Goal: Communication & Community: Participate in discussion

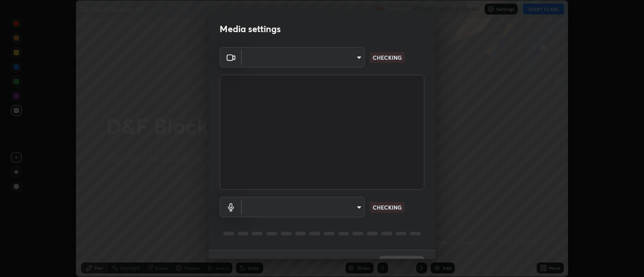
scroll to position [19, 0]
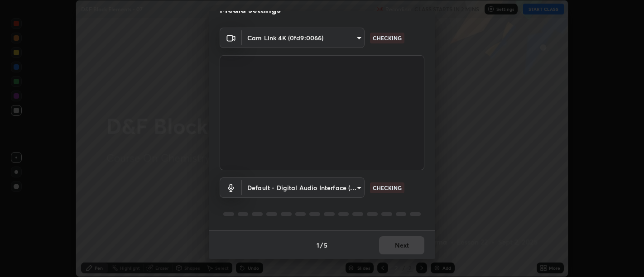
type input "d9b519daceb8a772394af6ea8e45353be5bbf62d8cb1cf3345c472de64055974"
click at [353, 188] on body "Erase all D&F Block Elements - 07 Recording CLASS STARTS IN 2 MINS Settings STA…" at bounding box center [322, 138] width 644 height 277
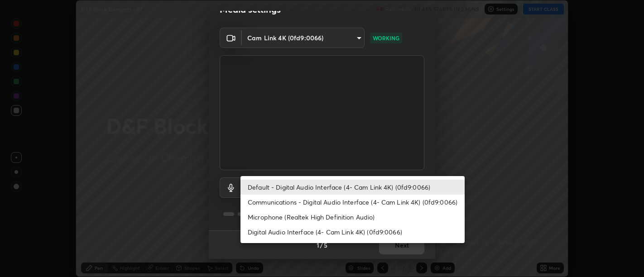
click at [355, 204] on li "Communications - Digital Audio Interface (4- Cam Link 4K) (0fd9:0066)" at bounding box center [352, 202] width 224 height 15
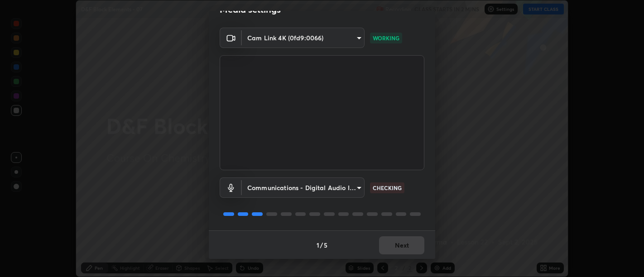
click at [353, 187] on body "Erase all D&F Block Elements - 07 Recording CLASS STARTS IN 2 MINS Settings STA…" at bounding box center [322, 138] width 644 height 277
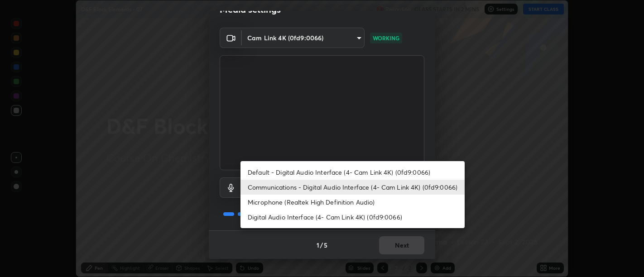
click at [343, 177] on li "Default - Digital Audio Interface (4- Cam Link 4K) (0fd9:0066)" at bounding box center [352, 172] width 224 height 15
type input "default"
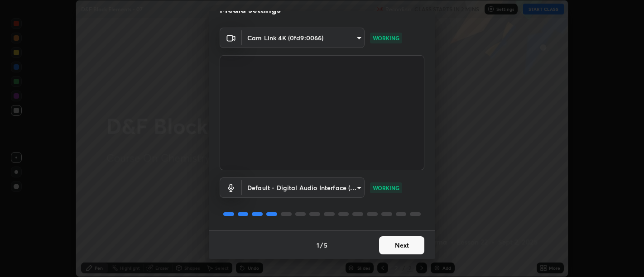
click at [407, 244] on button "Next" at bounding box center [401, 245] width 45 height 18
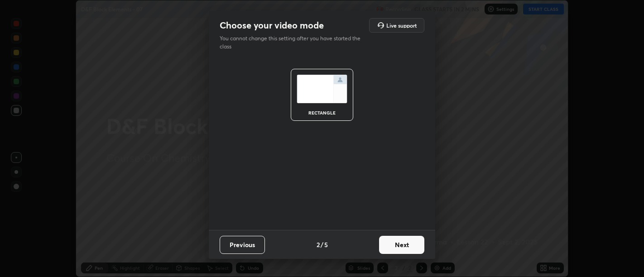
scroll to position [0, 0]
click at [413, 245] on button "Next" at bounding box center [401, 245] width 45 height 18
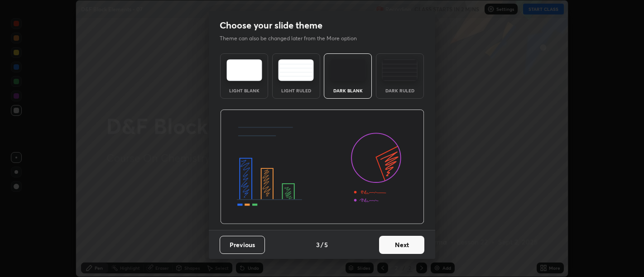
click at [416, 245] on button "Next" at bounding box center [401, 245] width 45 height 18
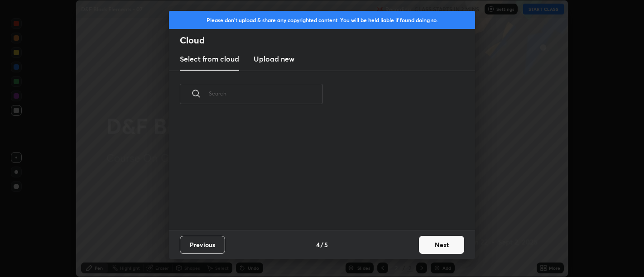
click at [436, 242] on button "Next" at bounding box center [441, 245] width 45 height 18
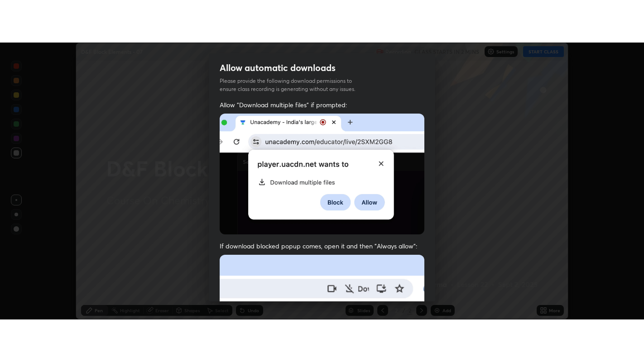
scroll to position [204, 0]
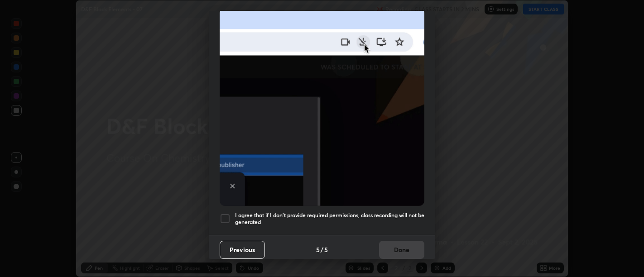
click at [402, 220] on h5 "I agree that if I don't provide required permissions, class recording will not …" at bounding box center [329, 219] width 189 height 14
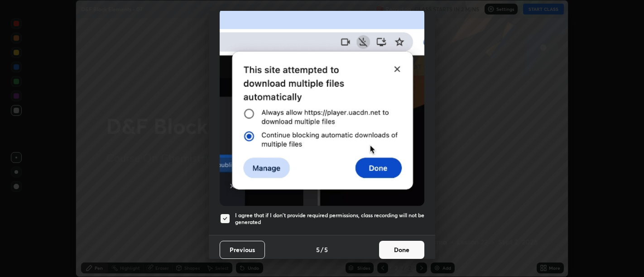
click at [404, 241] on button "Done" at bounding box center [401, 250] width 45 height 18
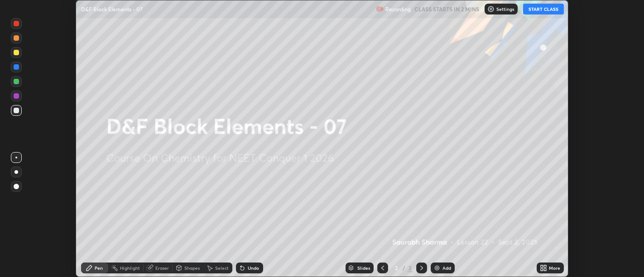
click at [542, 266] on icon at bounding box center [542, 266] width 2 height 2
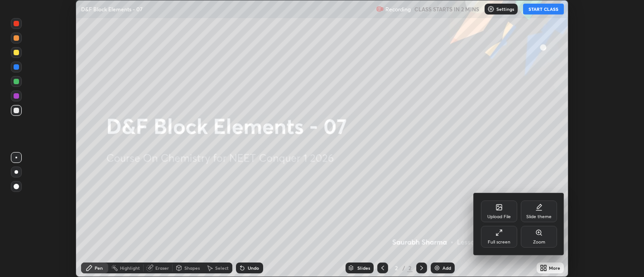
click at [501, 234] on icon at bounding box center [498, 232] width 7 height 7
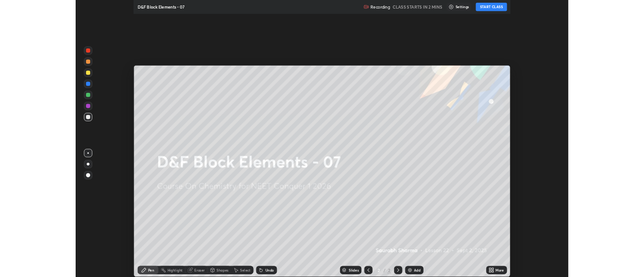
scroll to position [362, 644]
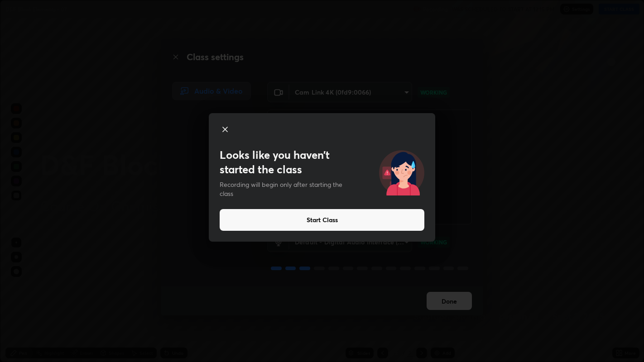
click at [399, 225] on button "Start Class" at bounding box center [322, 220] width 205 height 22
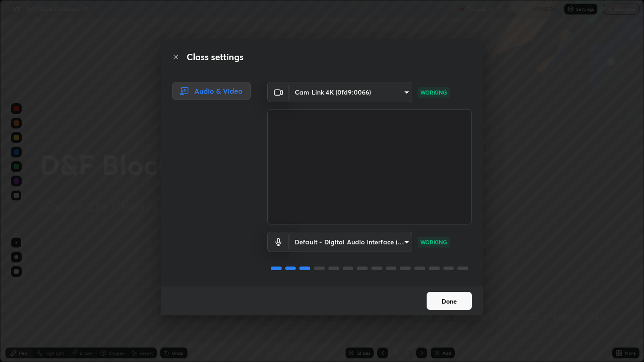
click at [455, 277] on button "Done" at bounding box center [449, 301] width 45 height 18
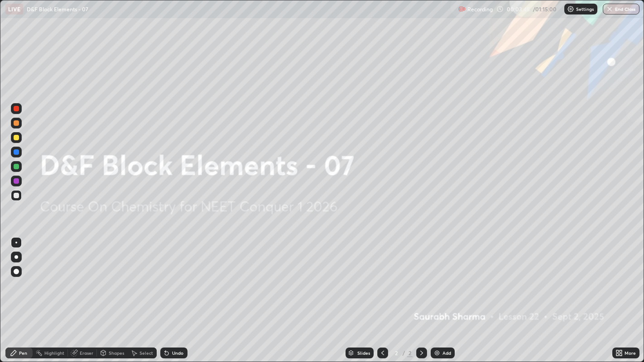
click at [443, 277] on div "Add" at bounding box center [446, 353] width 9 height 5
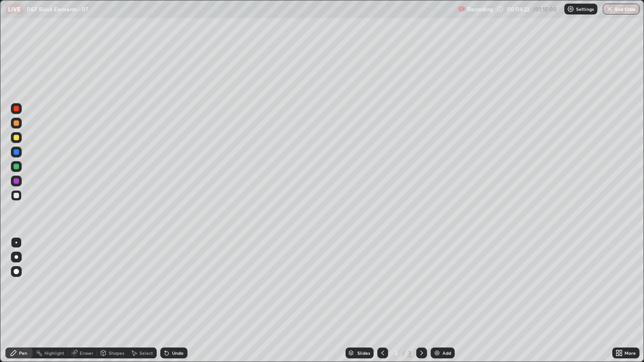
click at [170, 277] on div "Undo" at bounding box center [173, 353] width 27 height 11
click at [149, 277] on div "Select" at bounding box center [146, 353] width 14 height 5
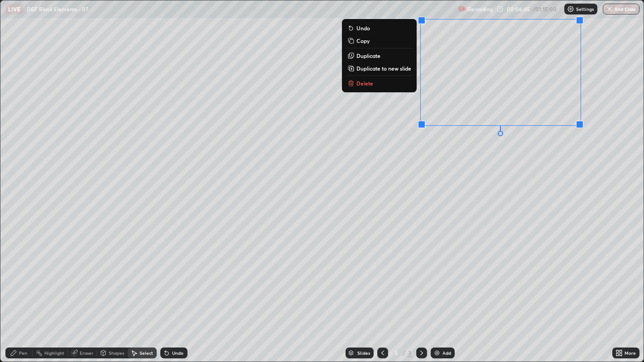
click at [379, 88] on button "Delete" at bounding box center [378, 83] width 67 height 11
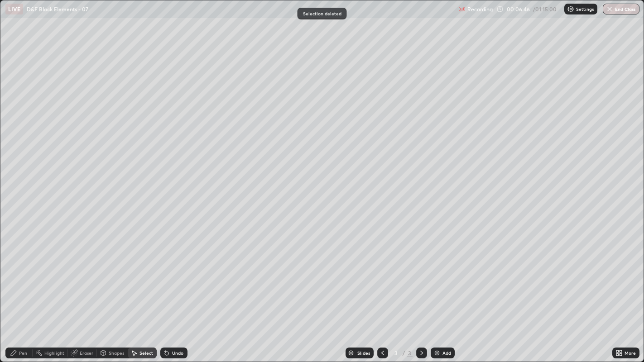
click at [29, 277] on div "Pen" at bounding box center [18, 353] width 27 height 11
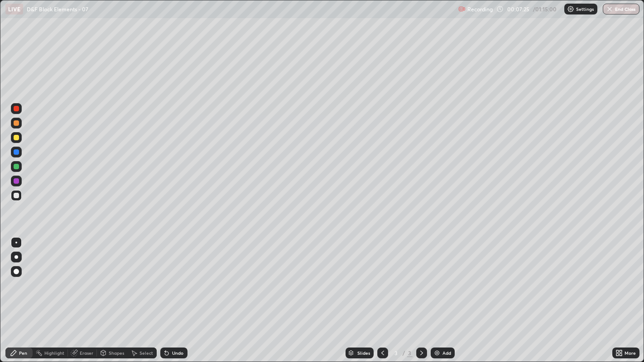
click at [136, 277] on icon at bounding box center [133, 353] width 7 height 7
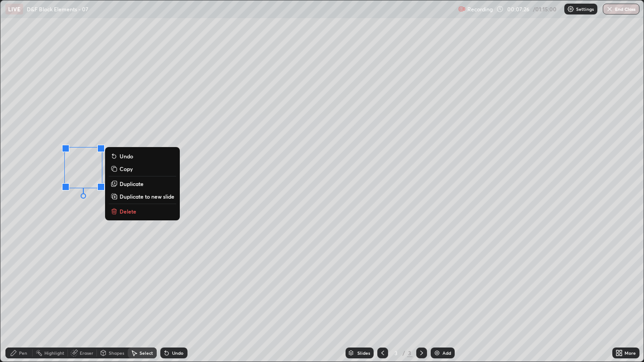
click at [142, 212] on button "Delete" at bounding box center [142, 211] width 67 height 11
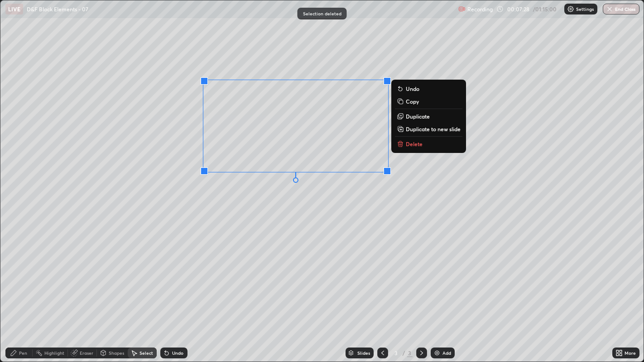
click at [416, 149] on button "Delete" at bounding box center [428, 144] width 67 height 11
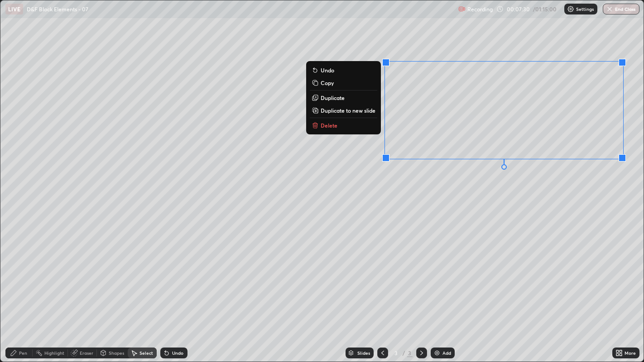
click at [340, 127] on button "Delete" at bounding box center [343, 125] width 67 height 11
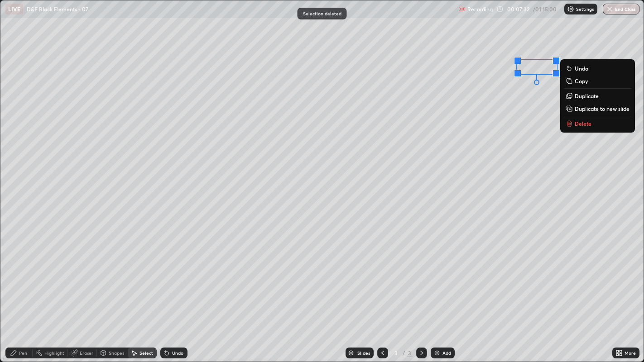
click at [601, 120] on button "Delete" at bounding box center [597, 123] width 67 height 11
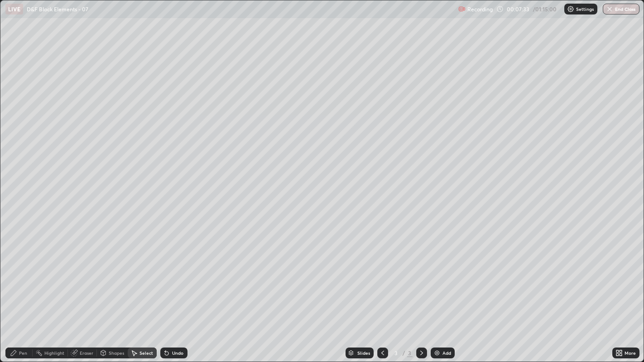
click at [20, 277] on div "Pen" at bounding box center [18, 353] width 27 height 11
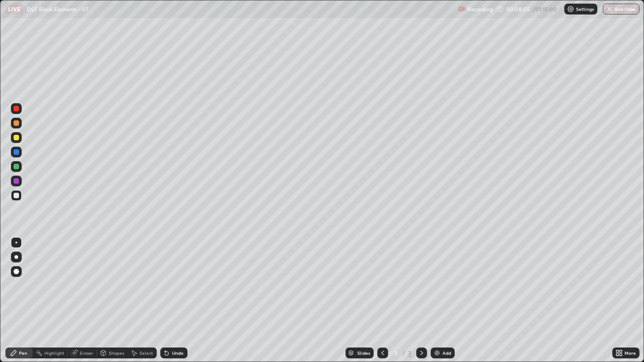
click at [176, 277] on div "Undo" at bounding box center [173, 353] width 27 height 11
click at [166, 277] on icon at bounding box center [167, 354] width 4 height 4
click at [173, 277] on div "Undo" at bounding box center [177, 353] width 11 height 5
click at [75, 277] on icon at bounding box center [74, 352] width 5 height 5
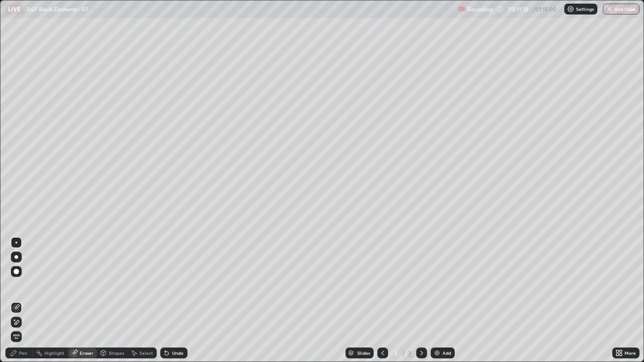
click at [25, 277] on div "Pen" at bounding box center [18, 353] width 27 height 11
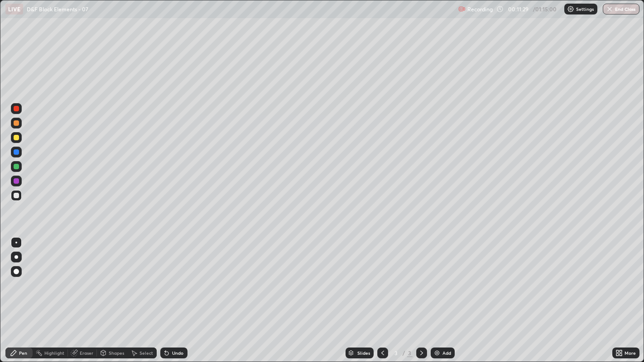
click at [83, 277] on div "Eraser" at bounding box center [82, 353] width 29 height 11
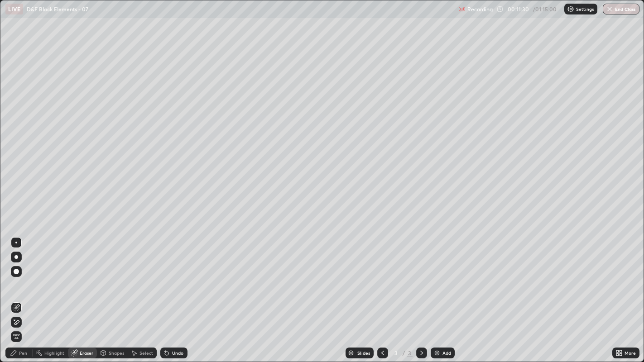
click at [30, 277] on div "Pen" at bounding box center [18, 353] width 27 height 11
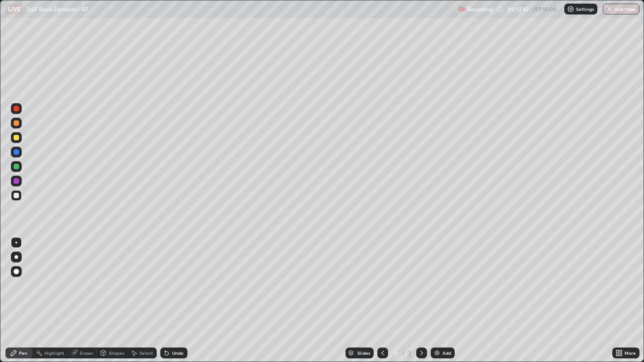
click at [15, 138] on div at bounding box center [16, 137] width 5 height 5
click at [14, 153] on div at bounding box center [16, 151] width 5 height 5
click at [16, 193] on div at bounding box center [16, 195] width 5 height 5
click at [441, 277] on div "Add" at bounding box center [443, 353] width 24 height 11
click at [24, 277] on div "Pen" at bounding box center [18, 353] width 27 height 11
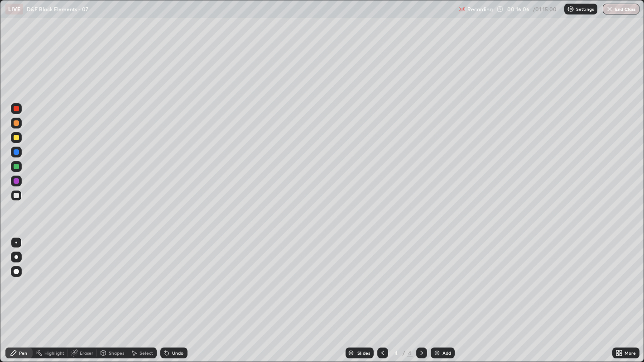
click at [171, 277] on div "Undo" at bounding box center [173, 353] width 27 height 11
click at [174, 277] on div "Undo" at bounding box center [172, 353] width 31 height 18
click at [173, 277] on div "Undo" at bounding box center [173, 353] width 27 height 11
click at [177, 277] on div "Undo" at bounding box center [173, 353] width 27 height 11
click at [81, 277] on div "Eraser" at bounding box center [87, 353] width 14 height 5
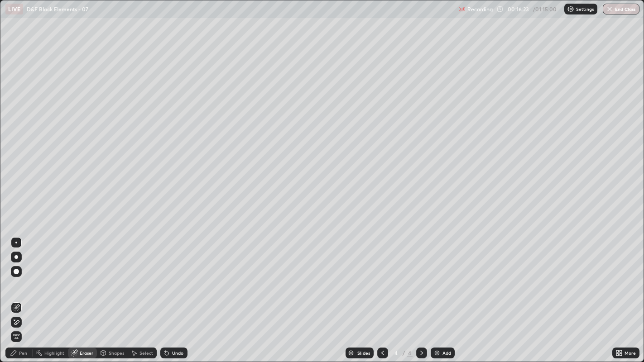
click at [23, 277] on div "Pen" at bounding box center [23, 353] width 8 height 5
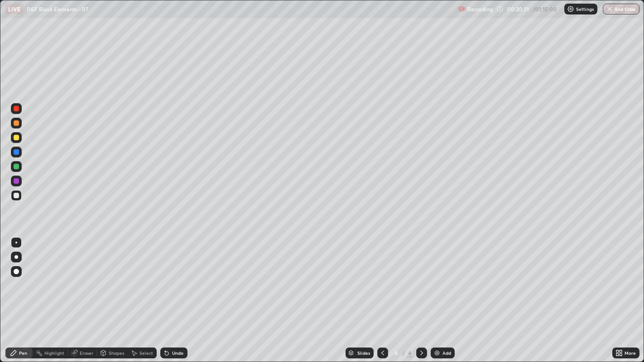
click at [18, 138] on div at bounding box center [16, 137] width 5 height 5
click at [142, 277] on div "Select" at bounding box center [142, 353] width 29 height 11
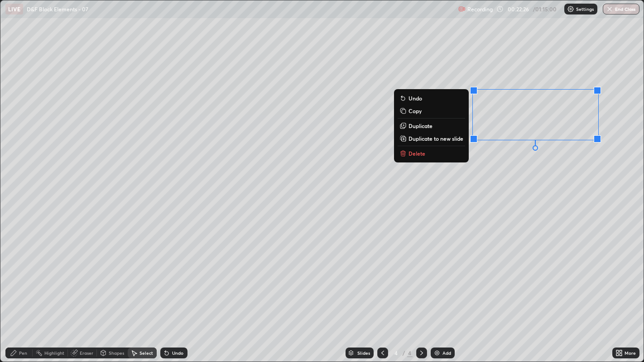
click at [523, 188] on div "0 ° Undo Copy Duplicate Duplicate to new slide Delete" at bounding box center [321, 181] width 643 height 362
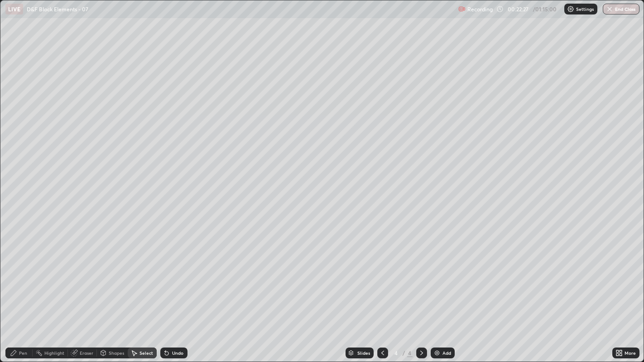
click at [24, 277] on div "Pen" at bounding box center [18, 353] width 27 height 11
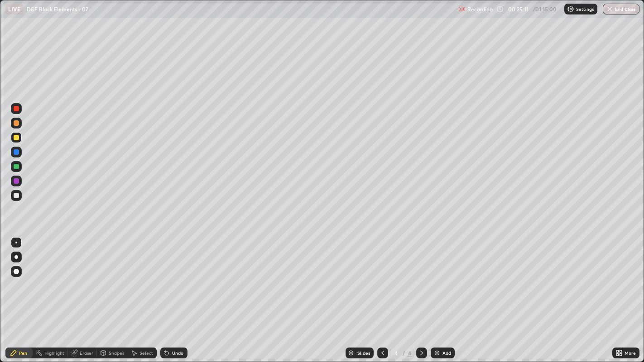
click at [14, 194] on div at bounding box center [16, 195] width 5 height 5
click at [173, 277] on div "Undo" at bounding box center [177, 353] width 11 height 5
click at [167, 277] on icon at bounding box center [167, 354] width 4 height 4
click at [172, 277] on div "Undo" at bounding box center [177, 353] width 11 height 5
click at [20, 195] on div at bounding box center [16, 195] width 11 height 11
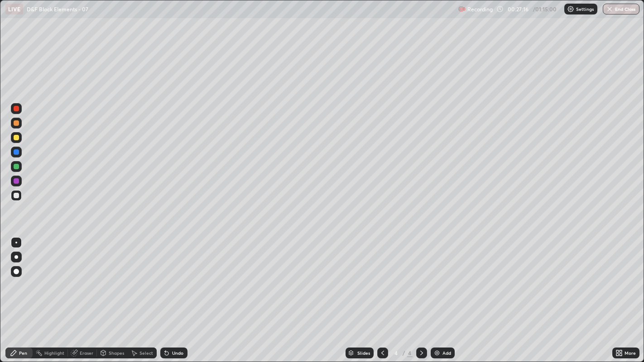
click at [16, 276] on div at bounding box center [16, 271] width 11 height 11
click at [16, 242] on div at bounding box center [16, 243] width 2 height 2
click at [39, 277] on circle at bounding box center [39, 350] width 1 height 1
click at [15, 277] on div "Pen" at bounding box center [18, 353] width 27 height 11
click at [435, 277] on div "Add" at bounding box center [443, 353] width 24 height 11
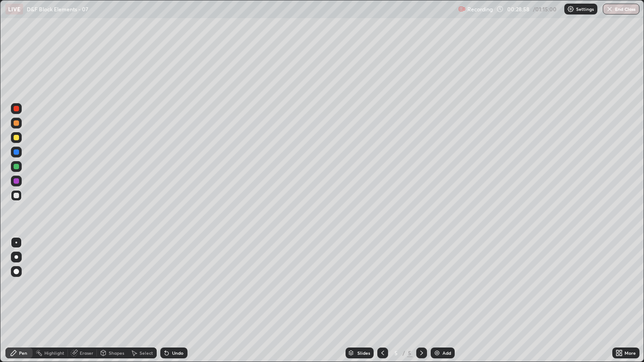
click at [18, 140] on div at bounding box center [16, 137] width 11 height 11
click at [172, 277] on div "Undo" at bounding box center [177, 353] width 11 height 5
click at [381, 277] on icon at bounding box center [382, 353] width 7 height 7
click at [53, 277] on div "Highlight" at bounding box center [54, 353] width 20 height 5
click at [16, 277] on icon at bounding box center [13, 353] width 7 height 7
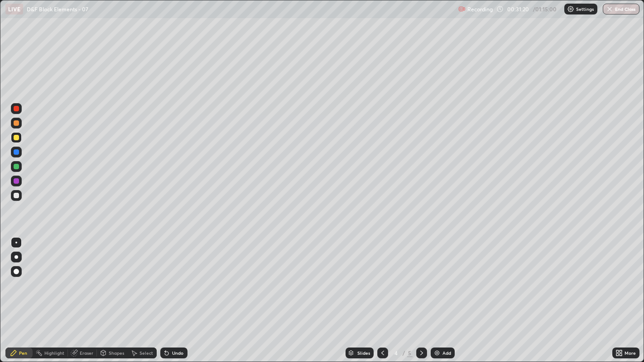
click at [133, 277] on icon at bounding box center [134, 353] width 5 height 5
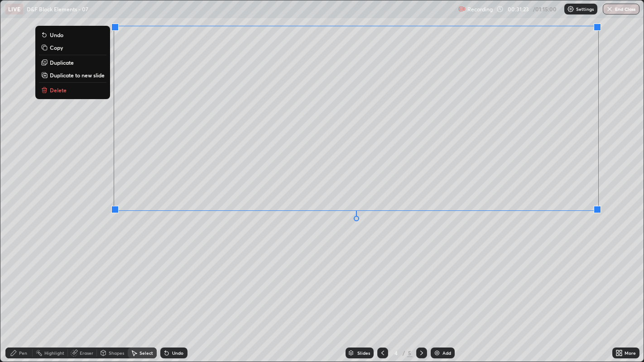
click at [365, 269] on div "0 ° Undo Copy Duplicate Duplicate to new slide Delete" at bounding box center [321, 181] width 643 height 362
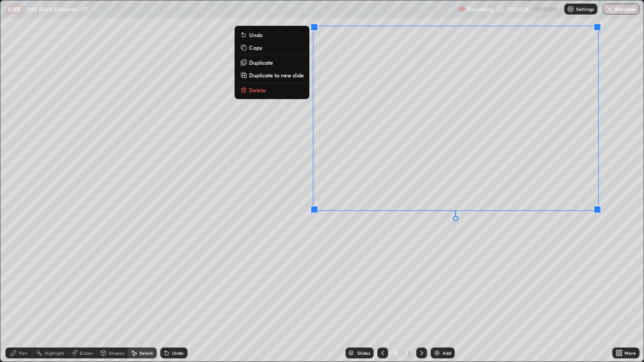
click at [271, 92] on button "Delete" at bounding box center [271, 90] width 67 height 11
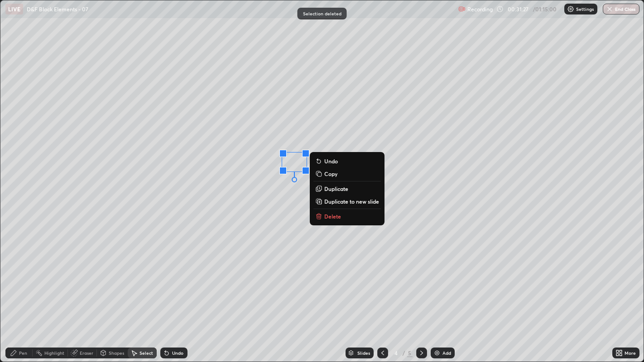
click at [342, 216] on button "Delete" at bounding box center [346, 216] width 67 height 11
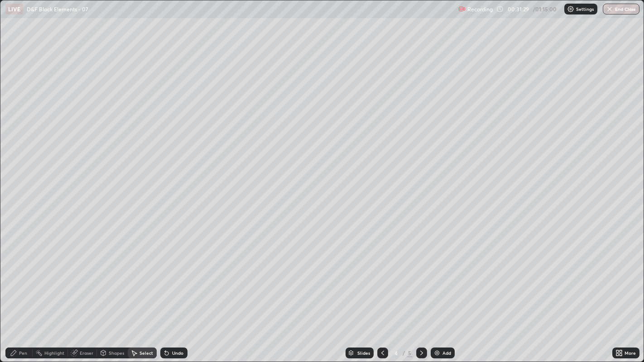
click at [14, 277] on div "Pen" at bounding box center [18, 353] width 27 height 11
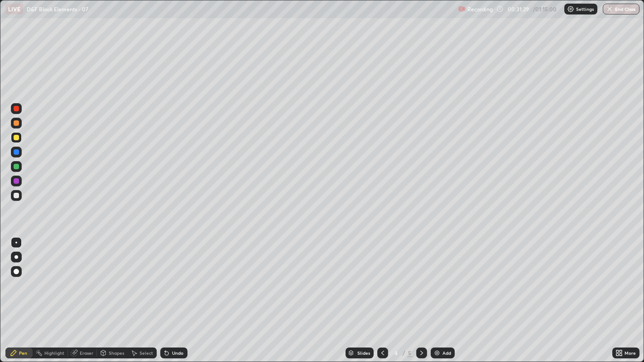
click at [15, 197] on div at bounding box center [16, 195] width 5 height 5
click at [174, 277] on div "Undo" at bounding box center [177, 353] width 11 height 5
click at [176, 277] on div "Undo" at bounding box center [177, 353] width 11 height 5
click at [420, 277] on div at bounding box center [421, 353] width 11 height 11
click at [440, 277] on div "Add" at bounding box center [443, 353] width 24 height 11
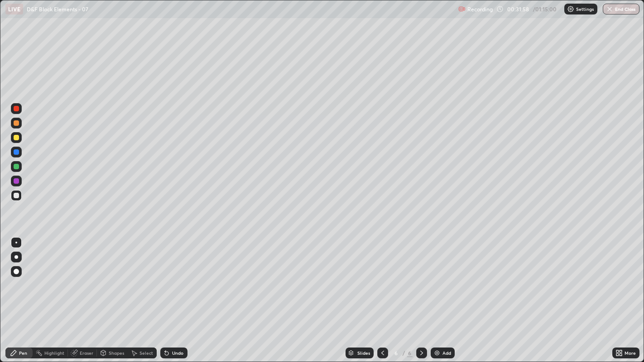
click at [15, 277] on icon at bounding box center [13, 353] width 7 height 7
click at [442, 277] on div "Add" at bounding box center [443, 353] width 24 height 11
click at [16, 138] on div at bounding box center [16, 137] width 5 height 5
click at [182, 277] on div "Undo" at bounding box center [173, 353] width 27 height 11
click at [173, 277] on div "Undo" at bounding box center [177, 353] width 11 height 5
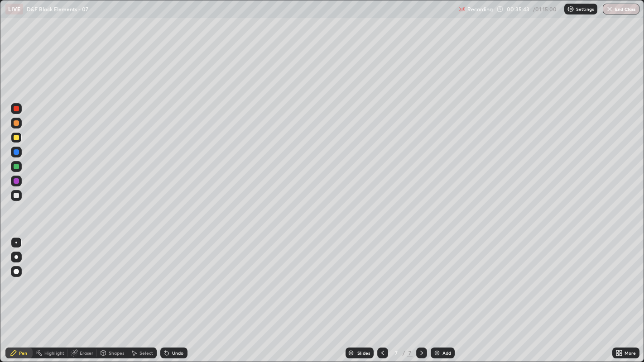
click at [172, 277] on div "Undo" at bounding box center [177, 353] width 11 height 5
click at [174, 277] on div "Undo" at bounding box center [177, 353] width 11 height 5
click at [15, 274] on div at bounding box center [16, 271] width 5 height 5
click at [16, 242] on div at bounding box center [16, 243] width 2 height 2
click at [16, 274] on div at bounding box center [16, 271] width 5 height 5
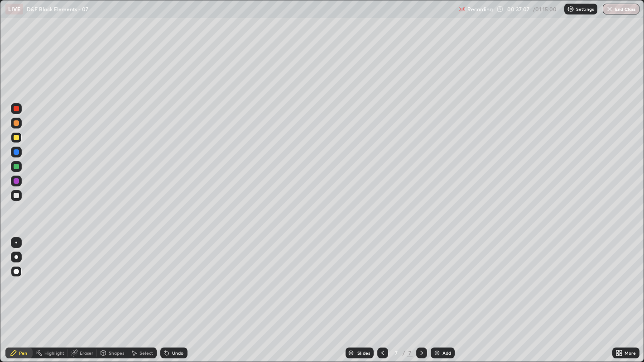
click at [16, 242] on div at bounding box center [16, 243] width 2 height 2
click at [144, 277] on div "Select" at bounding box center [142, 353] width 29 height 11
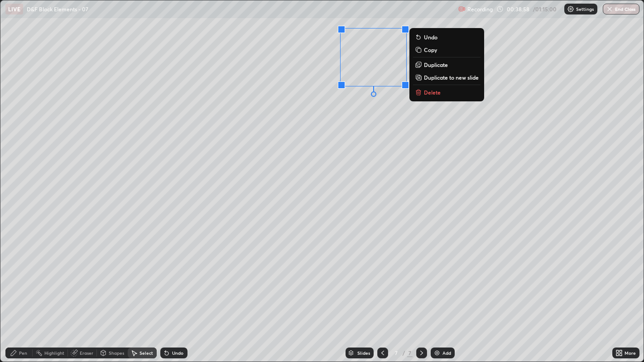
click at [443, 91] on button "Delete" at bounding box center [446, 92] width 67 height 11
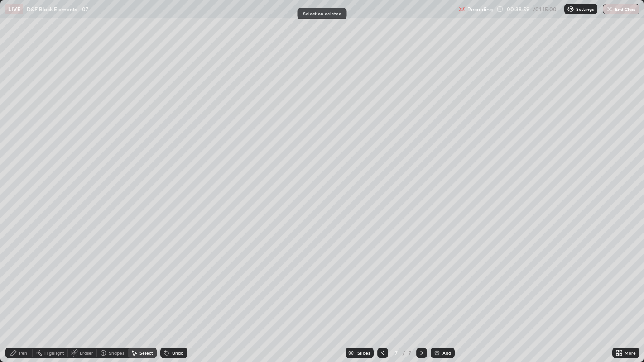
click at [20, 277] on div "Pen" at bounding box center [23, 353] width 8 height 5
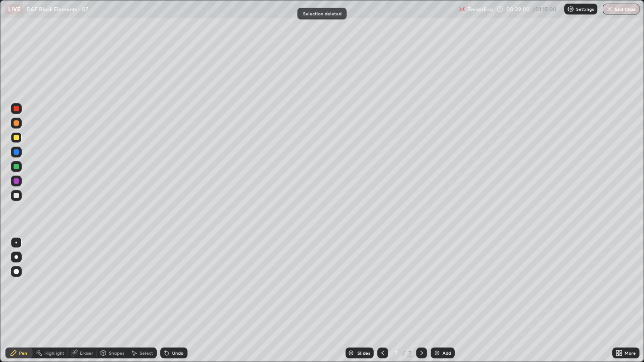
click at [18, 193] on div at bounding box center [16, 195] width 5 height 5
click at [445, 277] on div "Add" at bounding box center [446, 353] width 9 height 5
click at [176, 277] on div "Undo" at bounding box center [177, 353] width 11 height 5
click at [168, 277] on icon at bounding box center [166, 353] width 7 height 7
click at [172, 277] on div "Undo" at bounding box center [173, 353] width 27 height 11
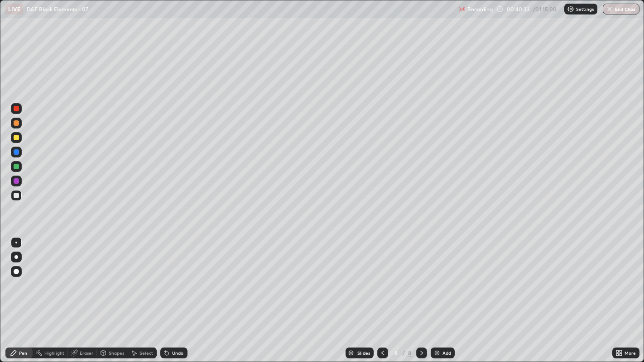
click at [437, 277] on img at bounding box center [436, 353] width 7 height 7
click at [21, 139] on div at bounding box center [16, 137] width 11 height 11
click at [16, 198] on div at bounding box center [16, 195] width 5 height 5
click at [435, 277] on img at bounding box center [436, 353] width 7 height 7
click at [169, 277] on div "Undo" at bounding box center [173, 353] width 27 height 11
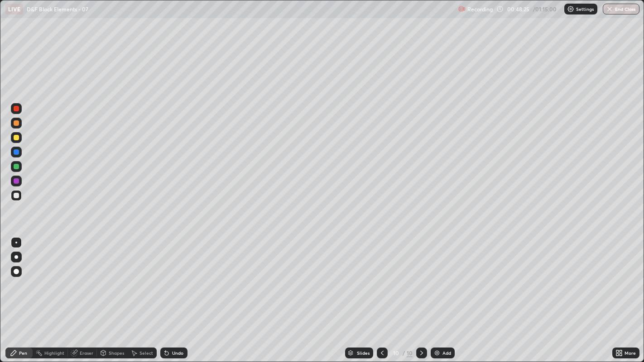
click at [142, 277] on div "Select" at bounding box center [142, 353] width 29 height 11
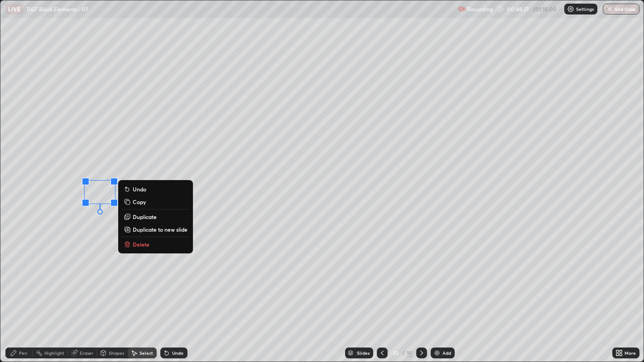
click at [151, 245] on button "Delete" at bounding box center [155, 244] width 67 height 11
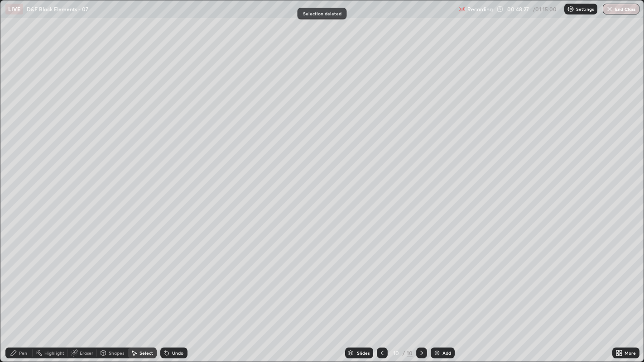
click at [26, 277] on div "Pen" at bounding box center [18, 353] width 27 height 11
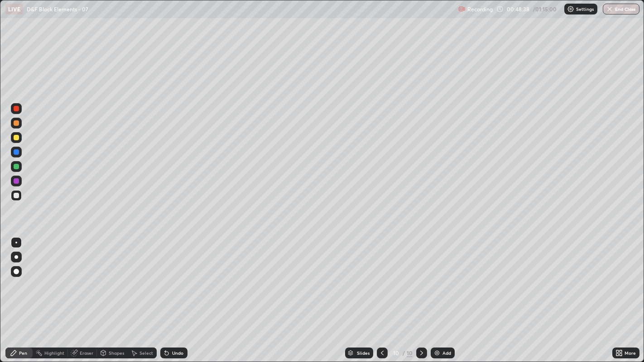
click at [82, 277] on div "Eraser" at bounding box center [87, 353] width 14 height 5
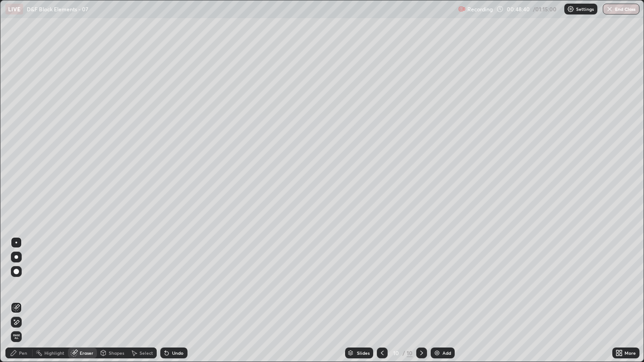
click at [27, 277] on div "Pen" at bounding box center [23, 353] width 8 height 5
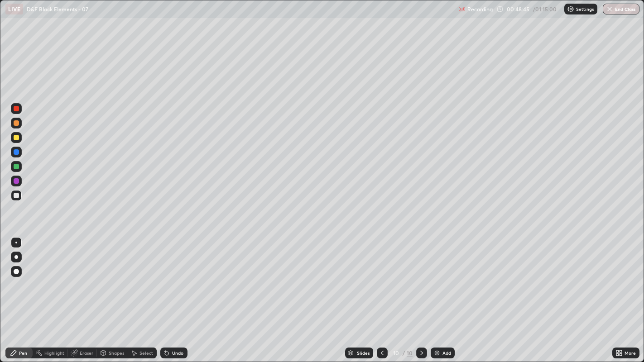
click at [14, 137] on div at bounding box center [16, 137] width 5 height 5
click at [178, 277] on div "Undo" at bounding box center [177, 353] width 11 height 5
click at [172, 277] on div "Undo" at bounding box center [177, 353] width 11 height 5
click at [16, 195] on div at bounding box center [16, 195] width 5 height 5
click at [441, 277] on div "Add" at bounding box center [443, 353] width 24 height 11
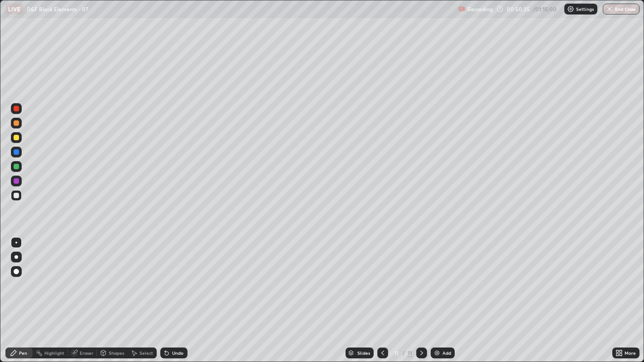
click at [14, 136] on div at bounding box center [16, 137] width 5 height 5
click at [14, 194] on div at bounding box center [16, 195] width 5 height 5
click at [17, 200] on div at bounding box center [16, 195] width 11 height 11
click at [172, 277] on div "Undo" at bounding box center [177, 353] width 11 height 5
click at [165, 277] on icon at bounding box center [165, 351] width 1 height 1
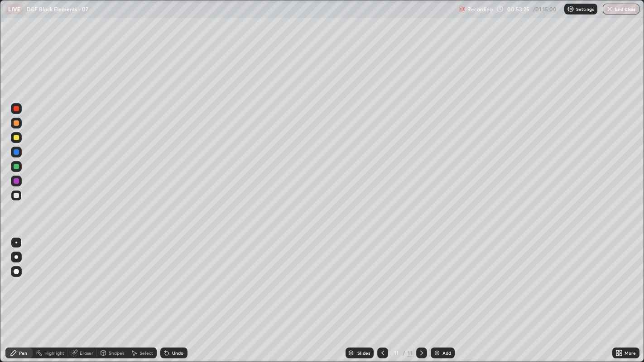
click at [446, 277] on div "Add" at bounding box center [446, 353] width 9 height 5
click at [173, 277] on div "Undo" at bounding box center [177, 353] width 11 height 5
click at [174, 277] on div "Undo" at bounding box center [173, 353] width 27 height 11
click at [16, 138] on div at bounding box center [16, 137] width 5 height 5
click at [177, 277] on div "Undo" at bounding box center [173, 353] width 27 height 11
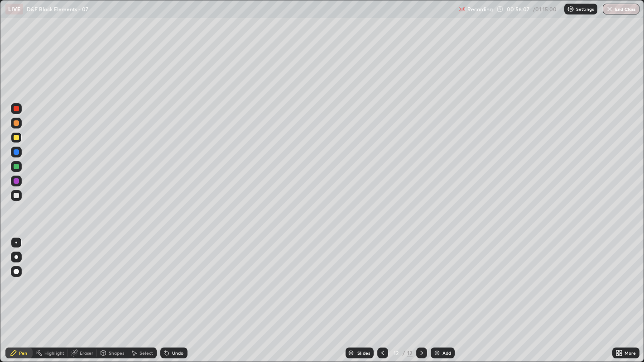
click at [21, 195] on div at bounding box center [16, 195] width 11 height 11
click at [377, 277] on div at bounding box center [382, 353] width 11 height 11
click at [418, 277] on div at bounding box center [421, 353] width 11 height 11
click at [381, 277] on icon at bounding box center [382, 353] width 7 height 7
click at [420, 277] on icon at bounding box center [421, 353] width 7 height 7
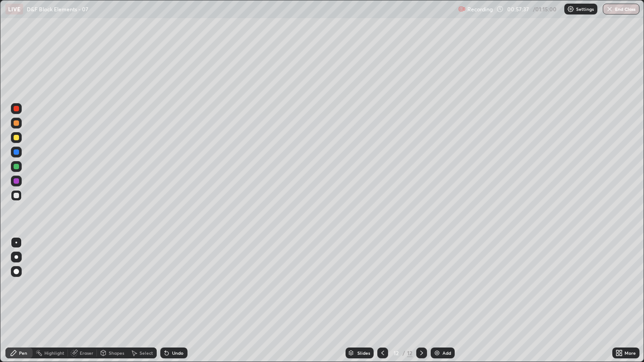
click at [17, 136] on div at bounding box center [16, 137] width 5 height 5
click at [185, 277] on div "Undo" at bounding box center [173, 353] width 27 height 11
click at [439, 277] on div "Add" at bounding box center [443, 353] width 24 height 11
click at [169, 277] on div "Undo" at bounding box center [173, 353] width 27 height 11
click at [174, 277] on div "Undo" at bounding box center [173, 353] width 27 height 11
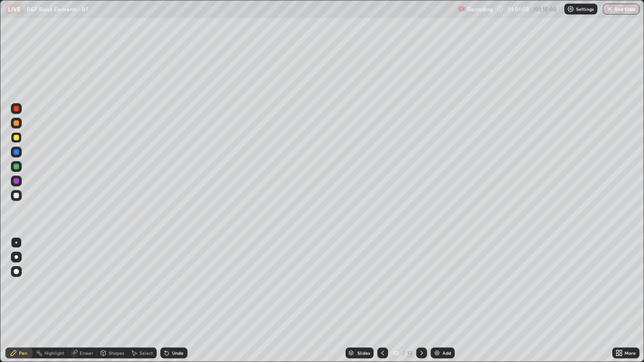
click at [177, 277] on div "Undo" at bounding box center [173, 353] width 27 height 11
click at [382, 277] on icon at bounding box center [382, 353] width 7 height 7
click at [442, 277] on div "Add" at bounding box center [443, 353] width 24 height 11
click at [384, 277] on icon at bounding box center [382, 353] width 7 height 7
click at [384, 277] on div at bounding box center [382, 353] width 11 height 11
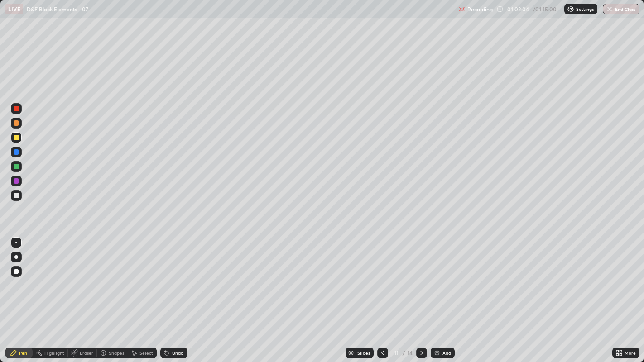
click at [419, 277] on icon at bounding box center [421, 353] width 7 height 7
click at [420, 277] on div at bounding box center [421, 353] width 11 height 11
click at [421, 277] on div at bounding box center [421, 353] width 11 height 11
click at [422, 277] on div at bounding box center [421, 353] width 11 height 18
click at [438, 277] on img at bounding box center [436, 353] width 7 height 7
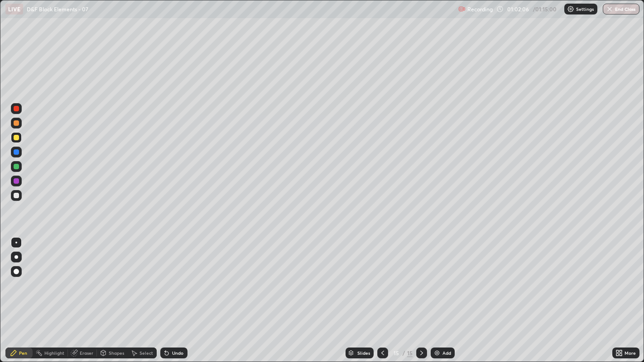
click at [16, 196] on div at bounding box center [16, 195] width 5 height 5
click at [17, 139] on div at bounding box center [16, 137] width 5 height 5
click at [164, 277] on div "Undo" at bounding box center [172, 353] width 31 height 18
click at [165, 277] on icon at bounding box center [165, 351] width 1 height 1
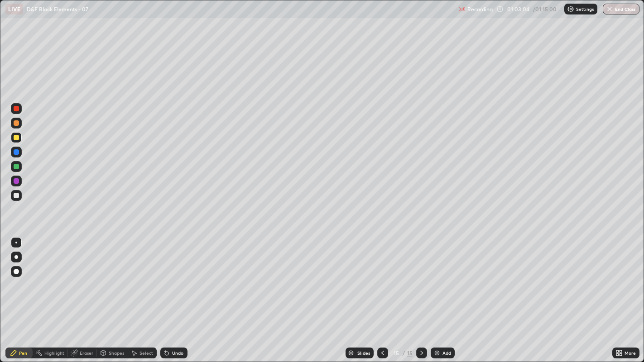
click at [165, 277] on icon at bounding box center [165, 351] width 1 height 1
click at [171, 277] on div "Undo" at bounding box center [173, 353] width 27 height 11
click at [17, 152] on div at bounding box center [16, 151] width 5 height 5
click at [14, 202] on div at bounding box center [16, 195] width 11 height 14
click at [14, 268] on div at bounding box center [16, 271] width 11 height 11
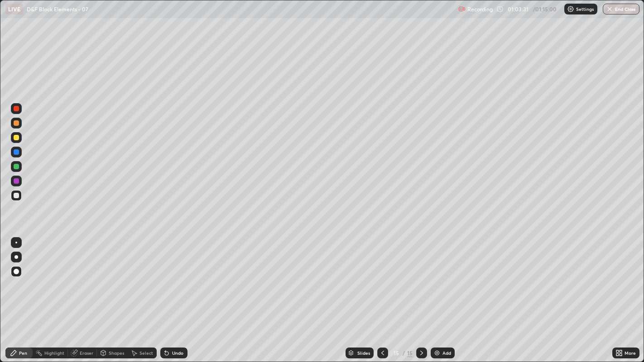
click at [173, 277] on div "Undo" at bounding box center [172, 353] width 31 height 18
click at [18, 192] on div at bounding box center [16, 195] width 11 height 11
click at [17, 235] on div "Erase all" at bounding box center [16, 181] width 22 height 326
click at [17, 237] on div at bounding box center [16, 242] width 11 height 11
click at [180, 277] on div "Undo" at bounding box center [173, 353] width 27 height 11
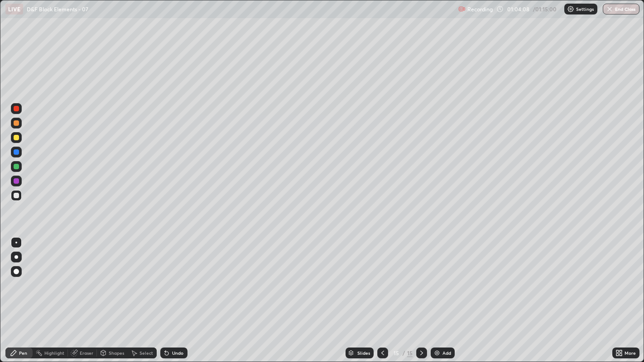
click at [181, 277] on div "Undo" at bounding box center [173, 353] width 27 height 11
click at [175, 277] on div "Undo" at bounding box center [177, 353] width 11 height 5
click at [172, 277] on div "Undo" at bounding box center [177, 353] width 11 height 5
click at [15, 139] on div at bounding box center [16, 137] width 5 height 5
click at [180, 277] on div "Undo" at bounding box center [173, 353] width 27 height 11
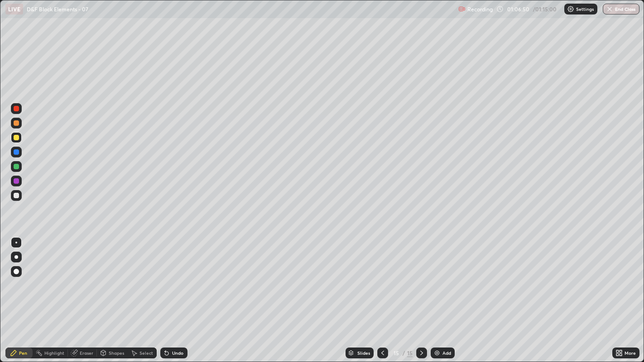
click at [434, 277] on div "Add" at bounding box center [443, 353] width 24 height 11
click at [17, 193] on div at bounding box center [16, 195] width 5 height 5
click at [171, 277] on div "Undo" at bounding box center [173, 353] width 27 height 11
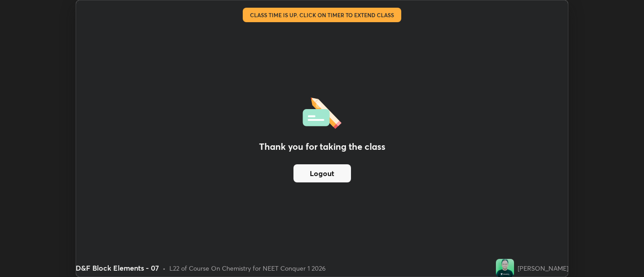
scroll to position [45004, 44637]
